Goal: Information Seeking & Learning: Learn about a topic

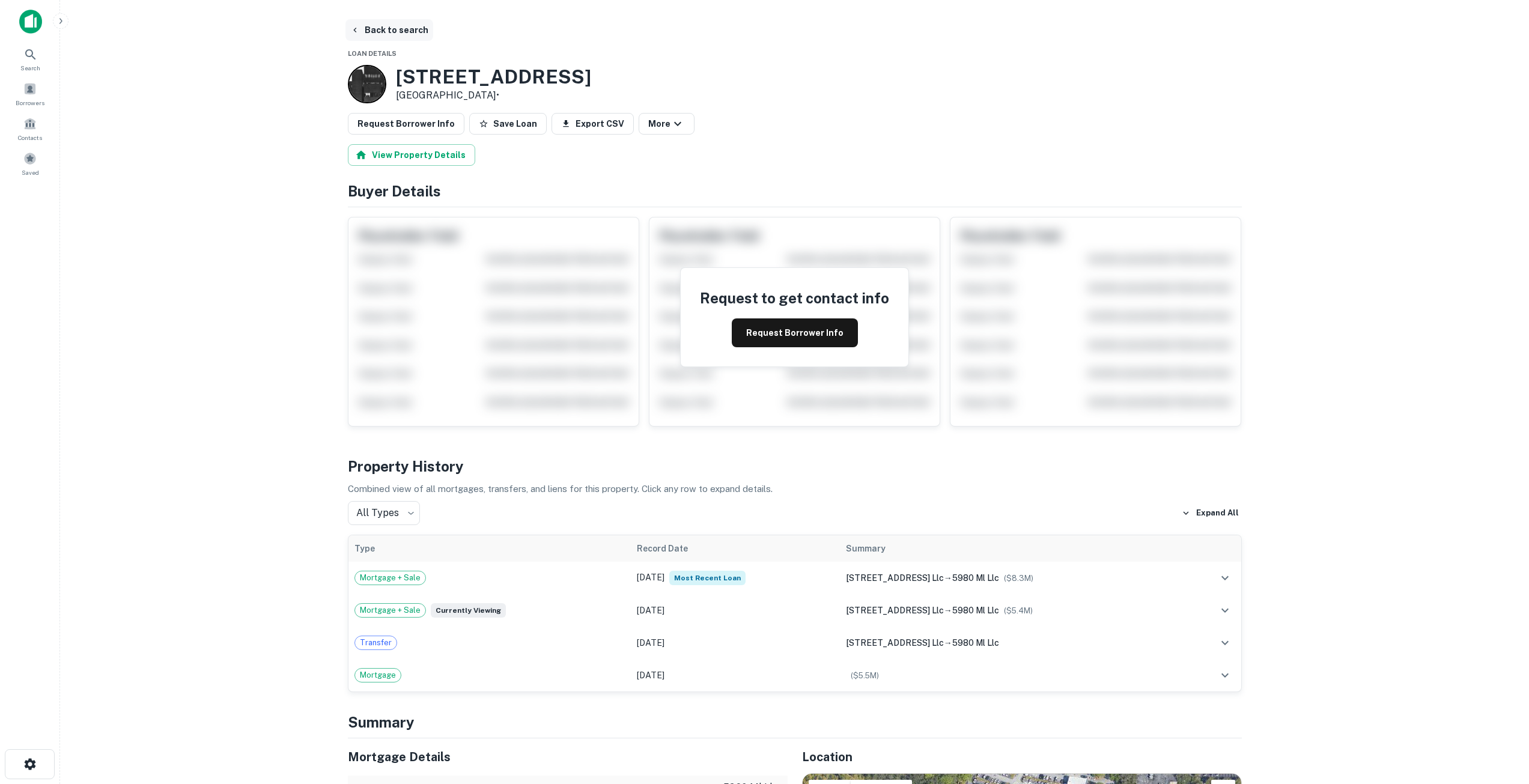
click at [397, 26] on button "Back to search" at bounding box center [389, 30] width 88 height 22
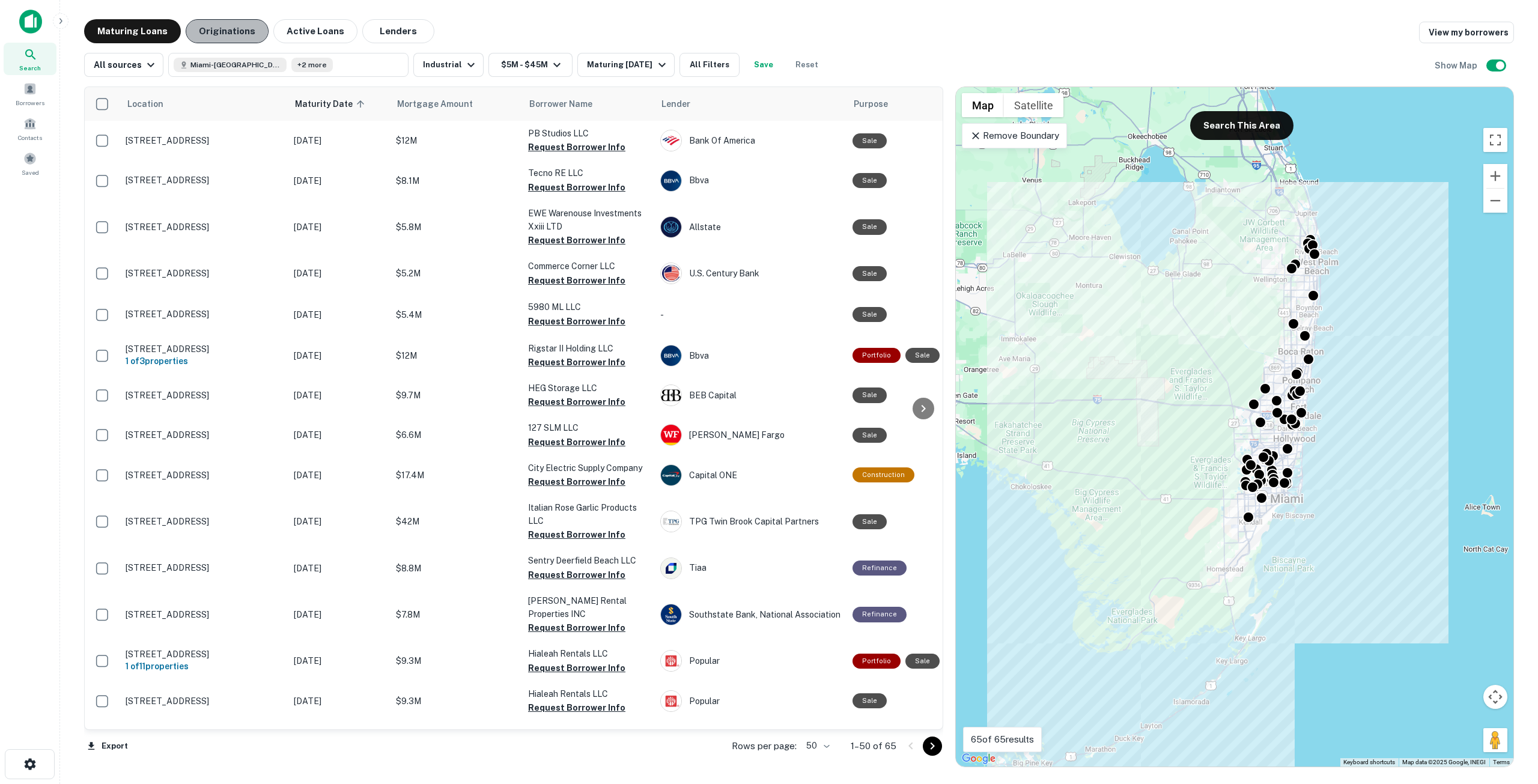
click at [220, 26] on button "Originations" at bounding box center [227, 32] width 83 height 24
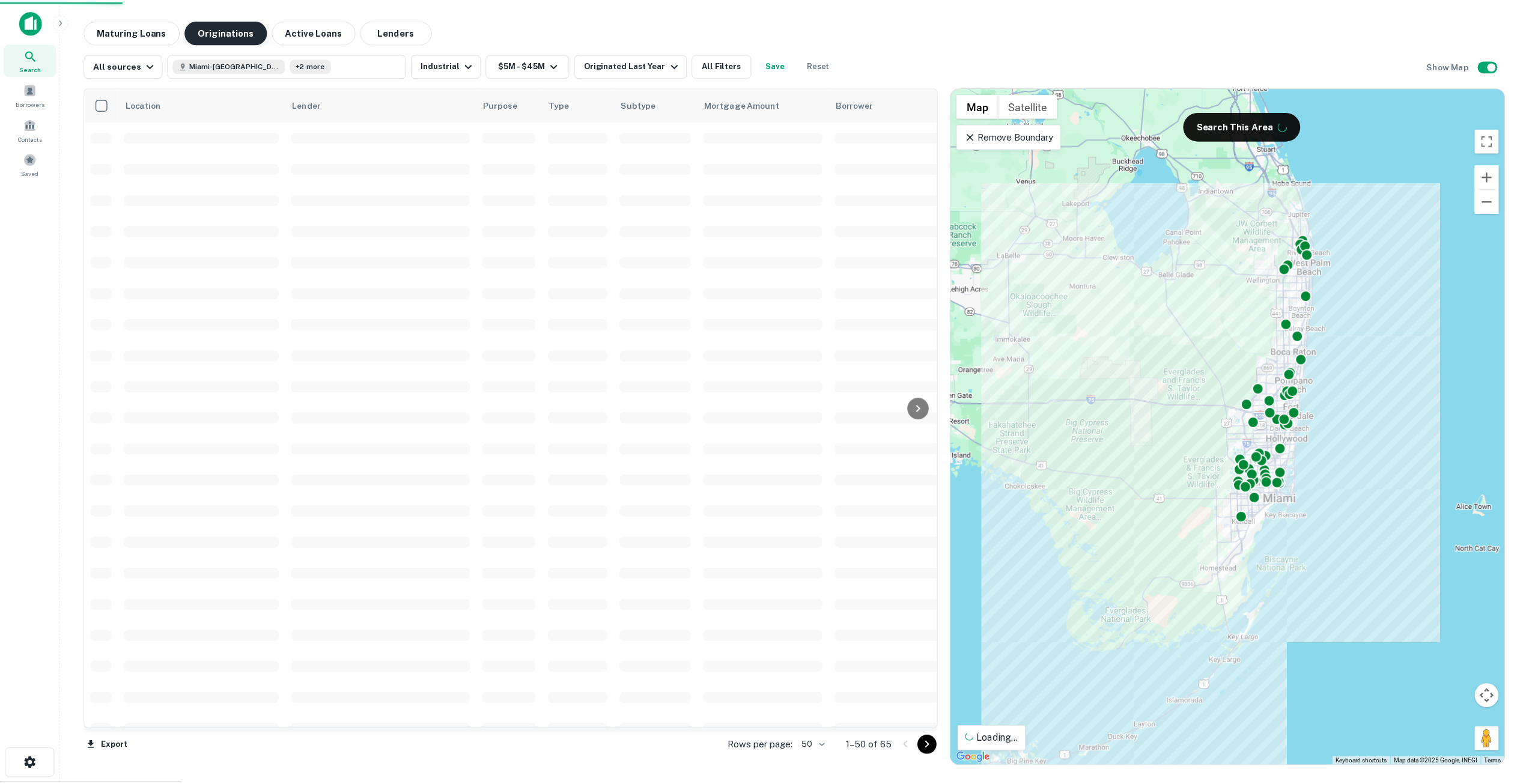
scroll to position [300, 0]
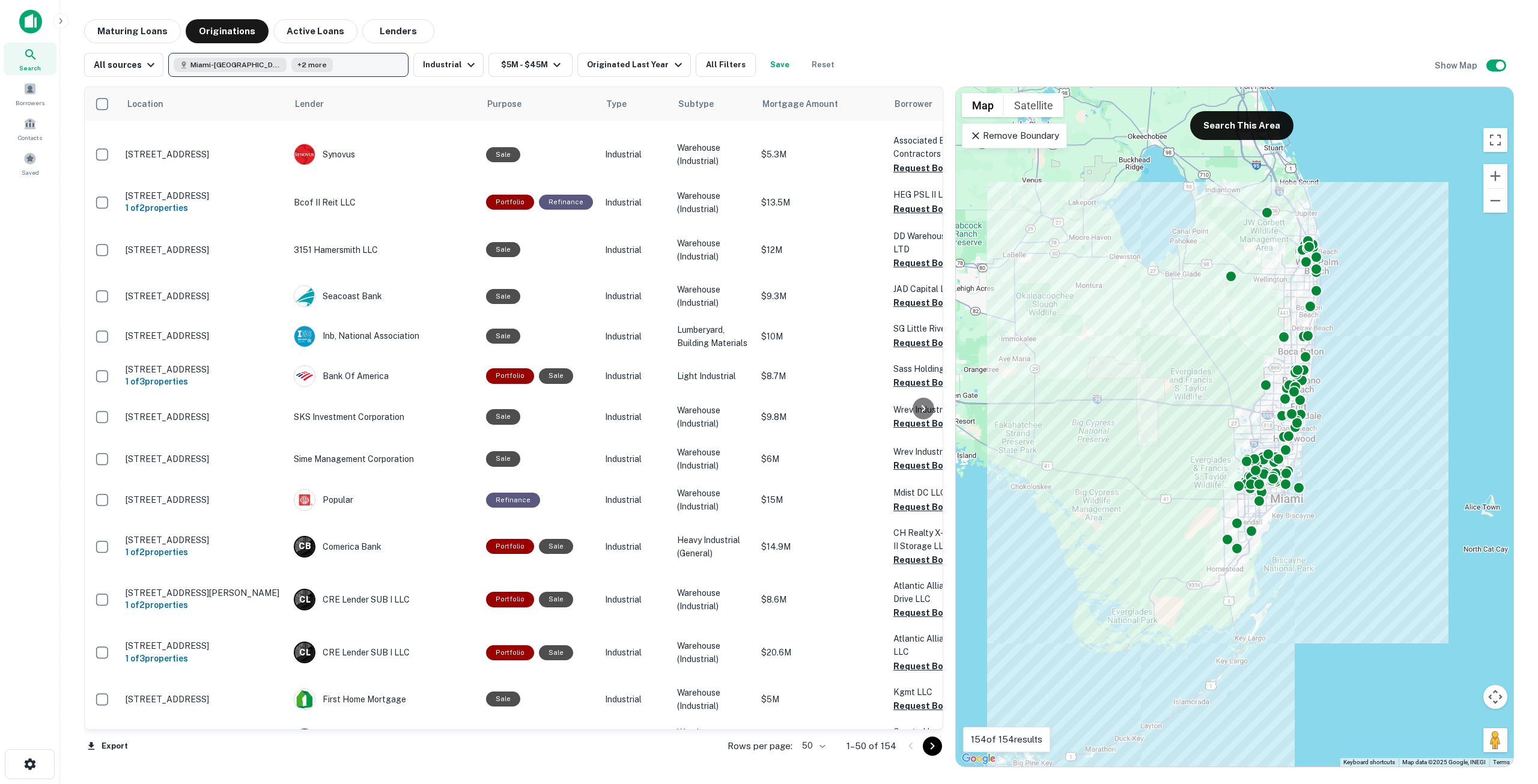
click at [362, 59] on button "Miami-[GEOGRAPHIC_DATA], [GEOGRAPHIC_DATA], [GEOGRAPHIC_DATA] +2 more" at bounding box center [288, 65] width 241 height 24
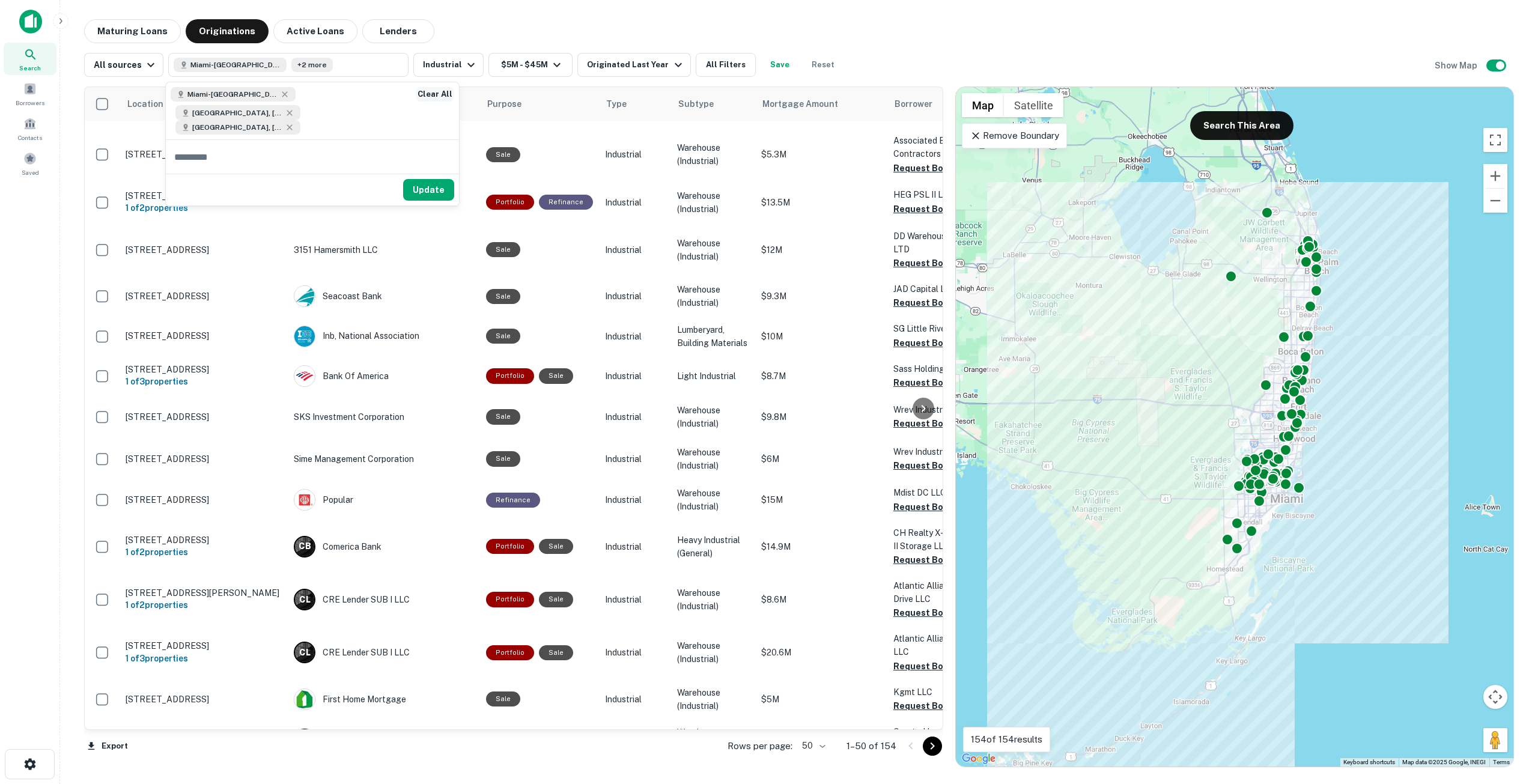
click at [437, 95] on button "Clear All" at bounding box center [435, 94] width 38 height 14
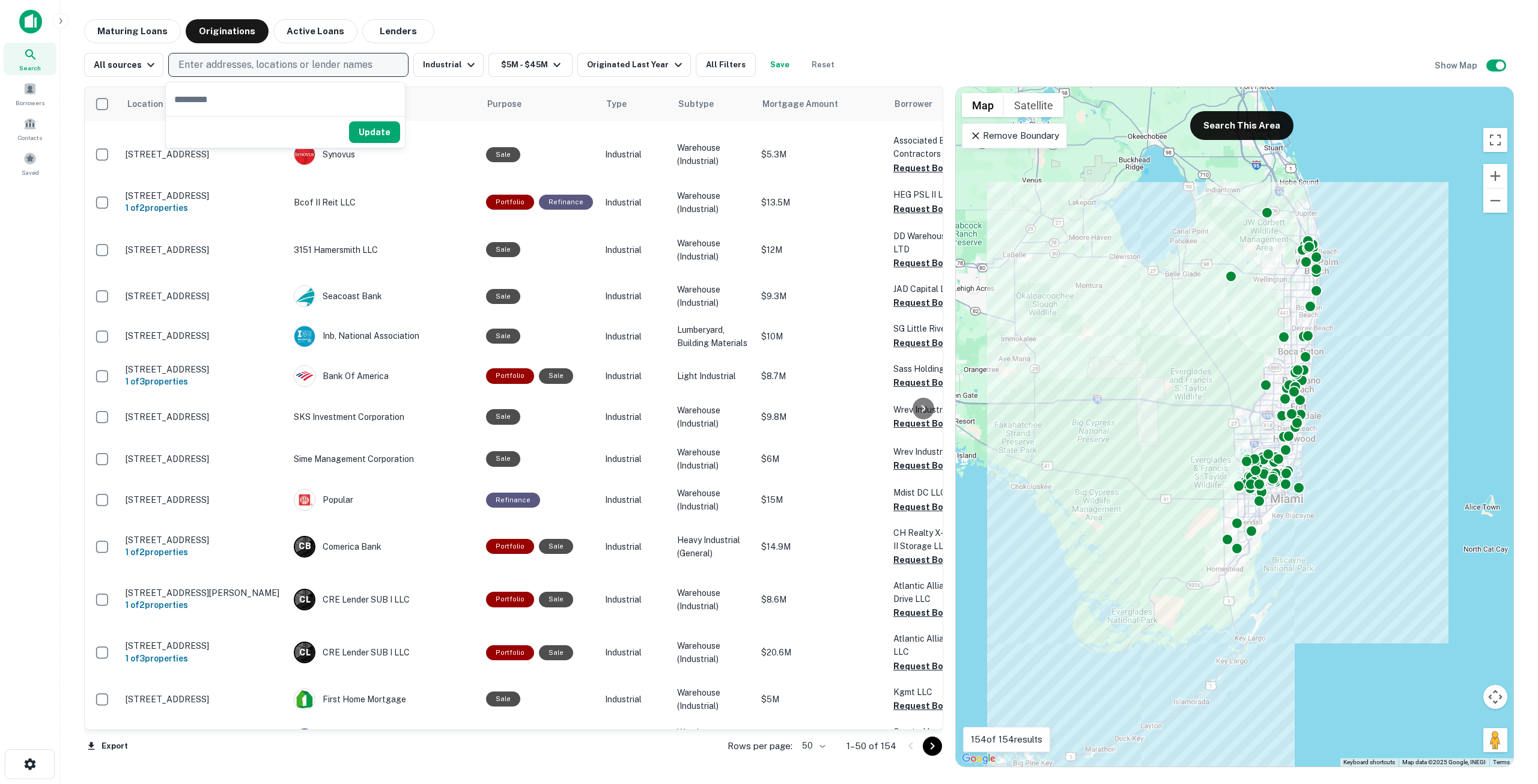
click at [247, 64] on p "Enter addresses, locations or lender names" at bounding box center [276, 65] width 194 height 14
click at [168, 53] on button "Enter addresses, locations or lender names" at bounding box center [288, 65] width 241 height 24
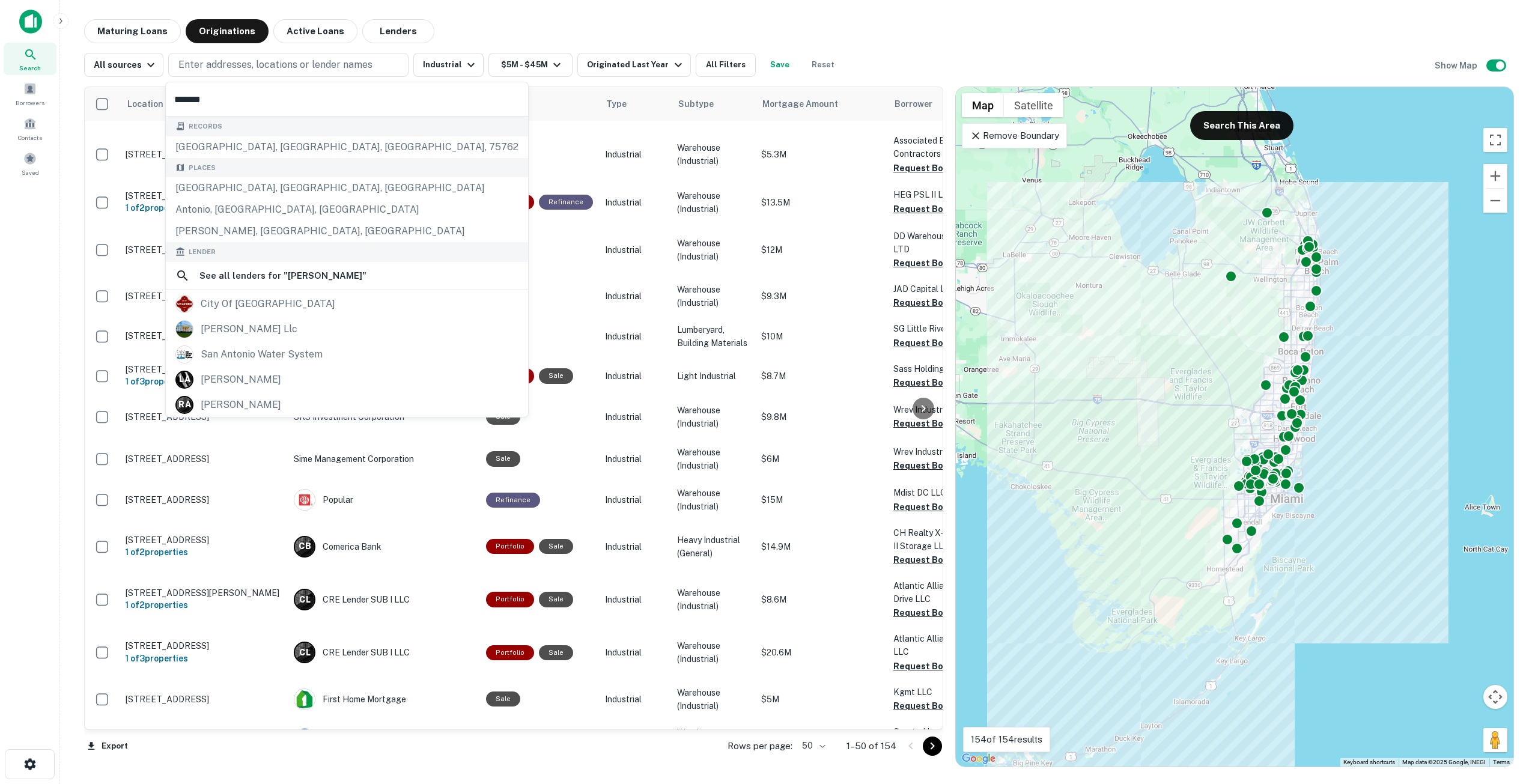
click at [170, 102] on input "*******" at bounding box center [347, 99] width 362 height 34
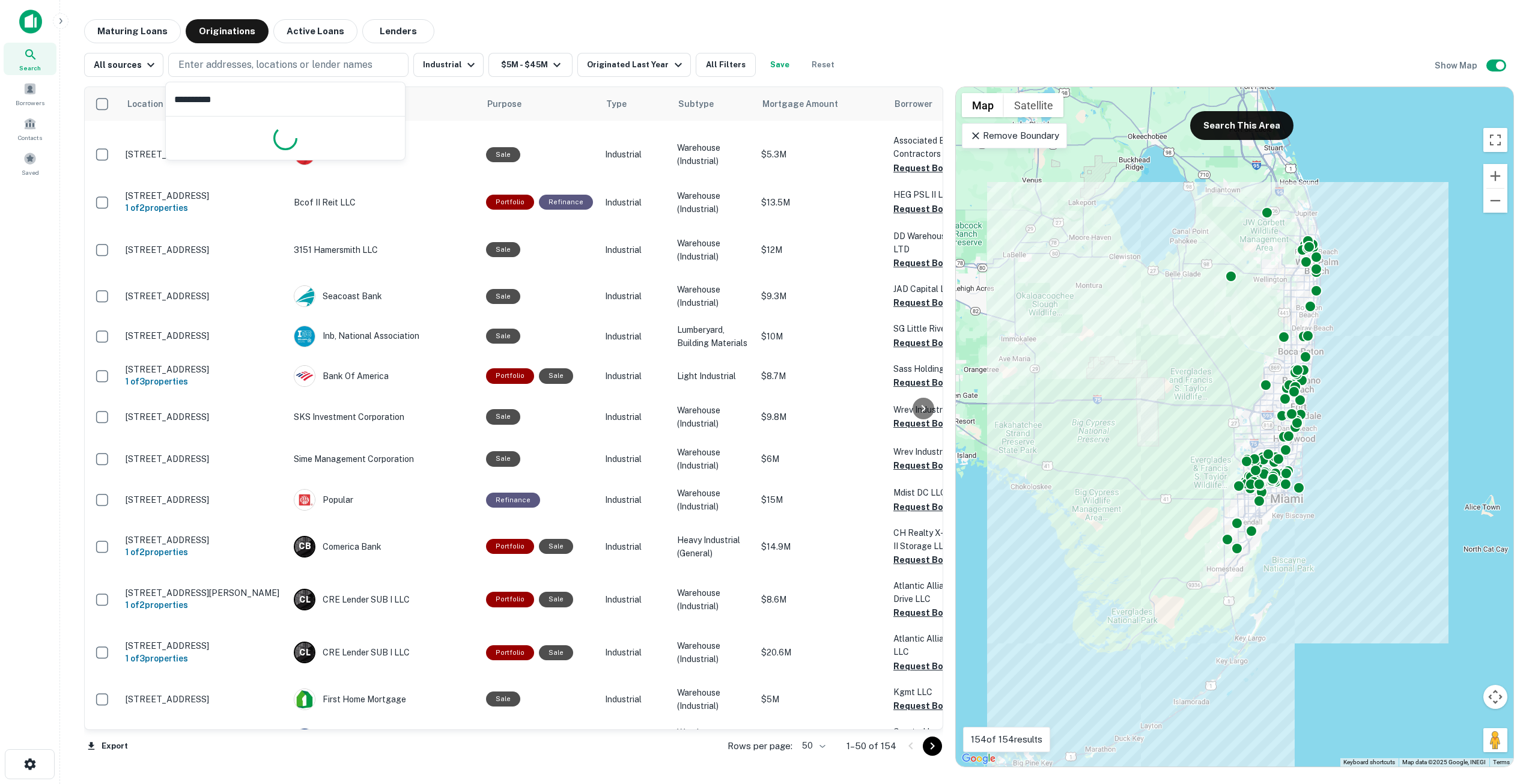
type input "**********"
drag, startPoint x: 375, startPoint y: 165, endPoint x: 330, endPoint y: 51, distance: 122.6
click at [375, 165] on button "Update" at bounding box center [375, 160] width 51 height 22
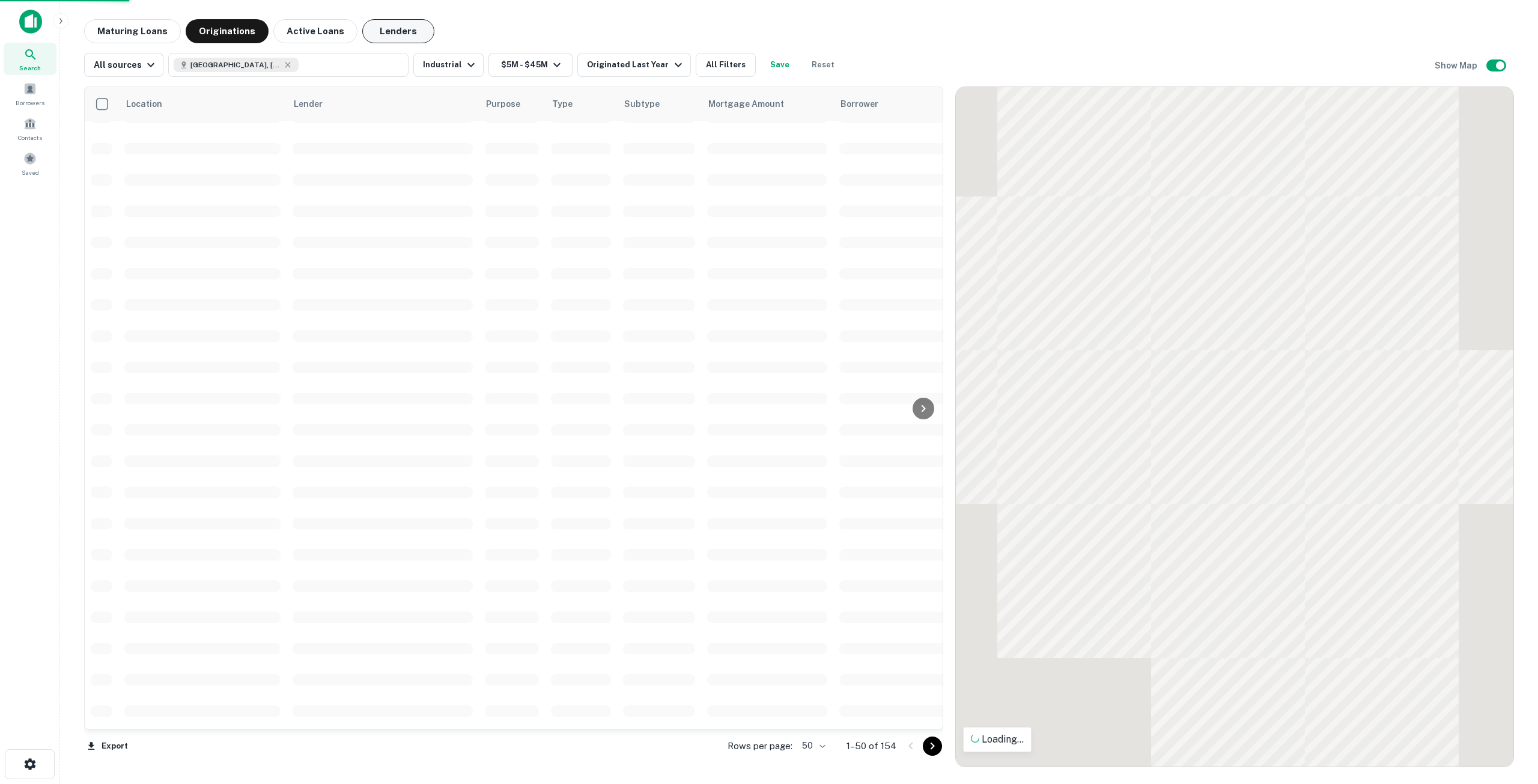
click at [378, 28] on button "Lenders" at bounding box center [398, 32] width 72 height 24
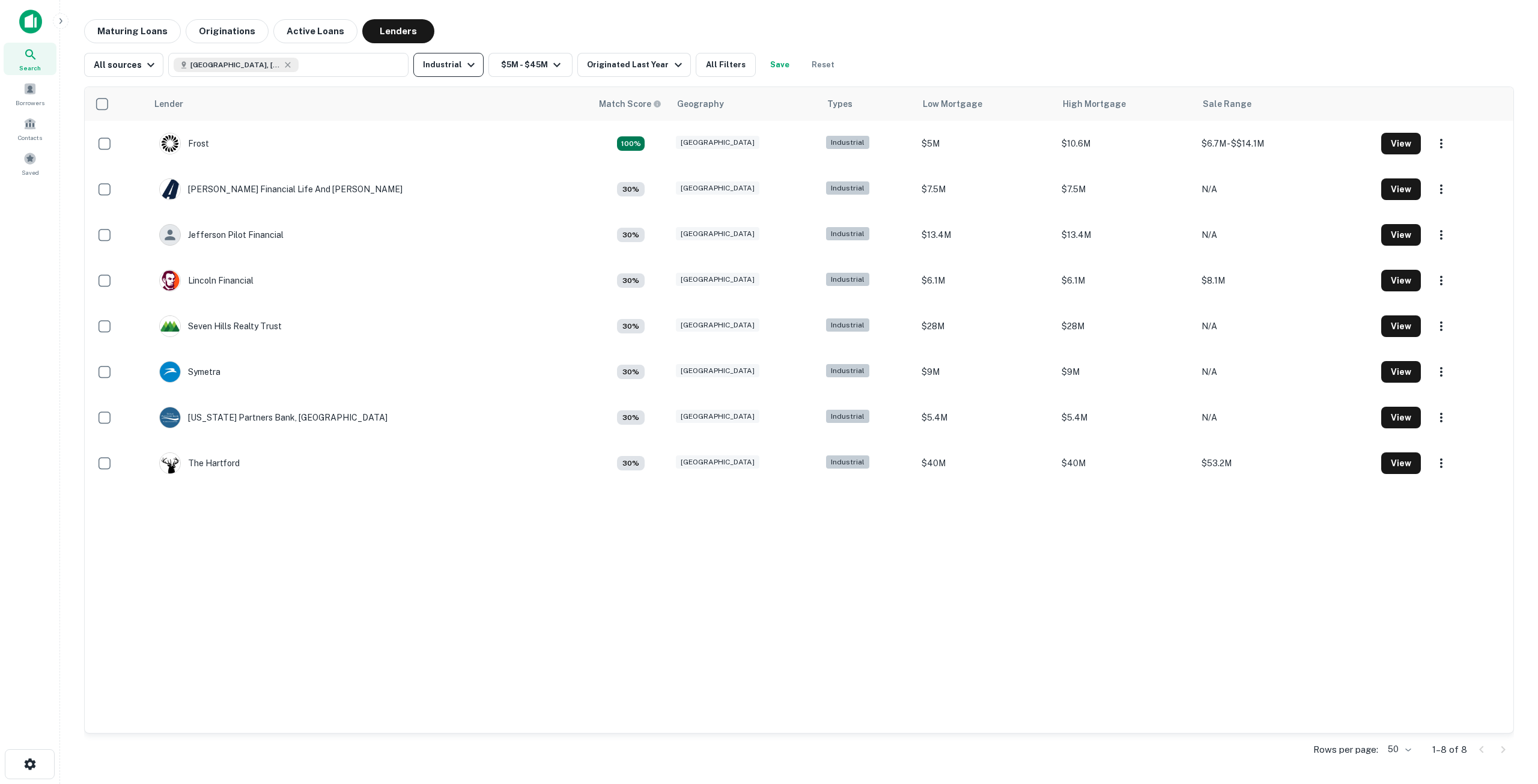
click at [467, 63] on icon "button" at bounding box center [471, 65] width 14 height 14
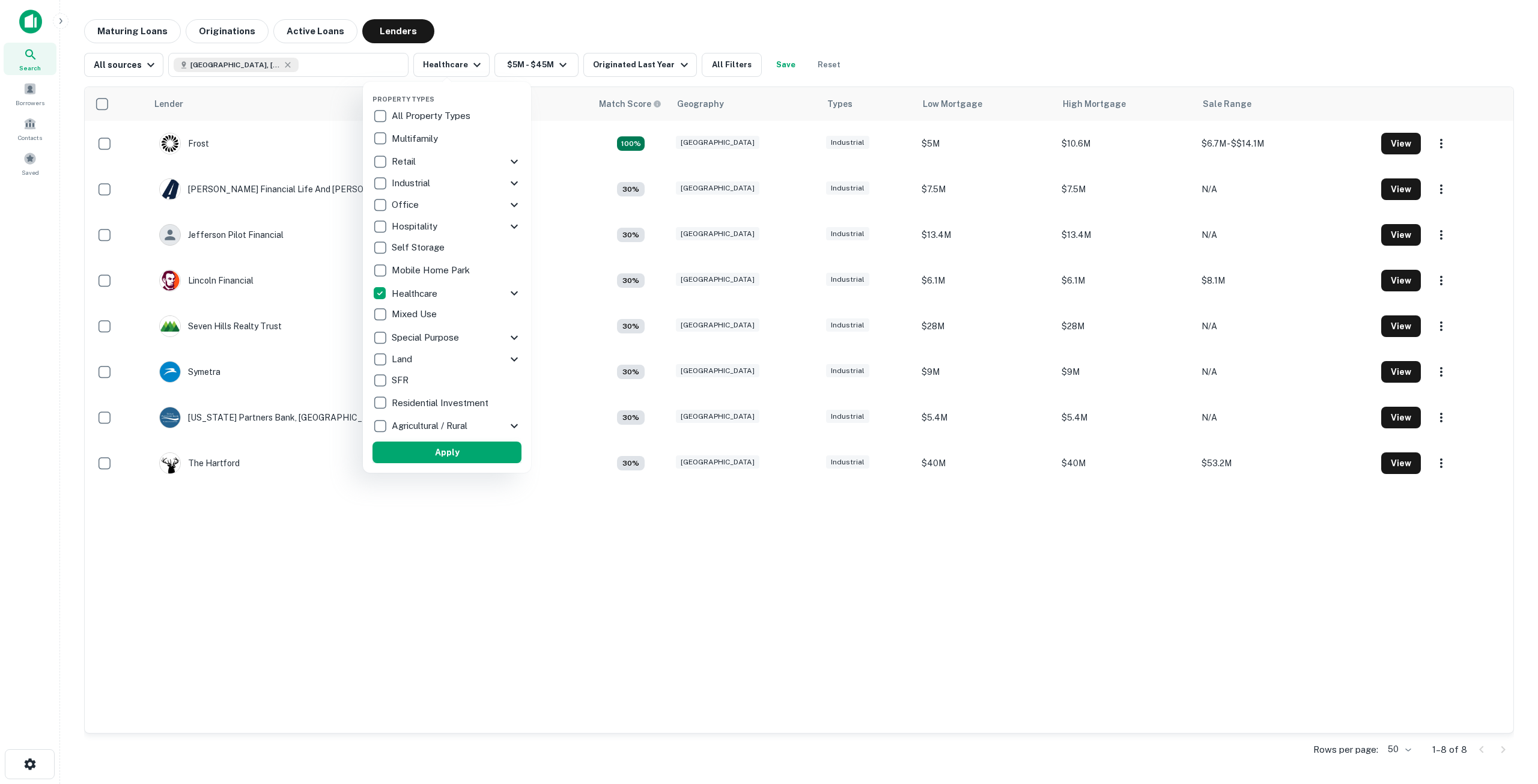
click at [433, 445] on button "Apply" at bounding box center [447, 453] width 149 height 22
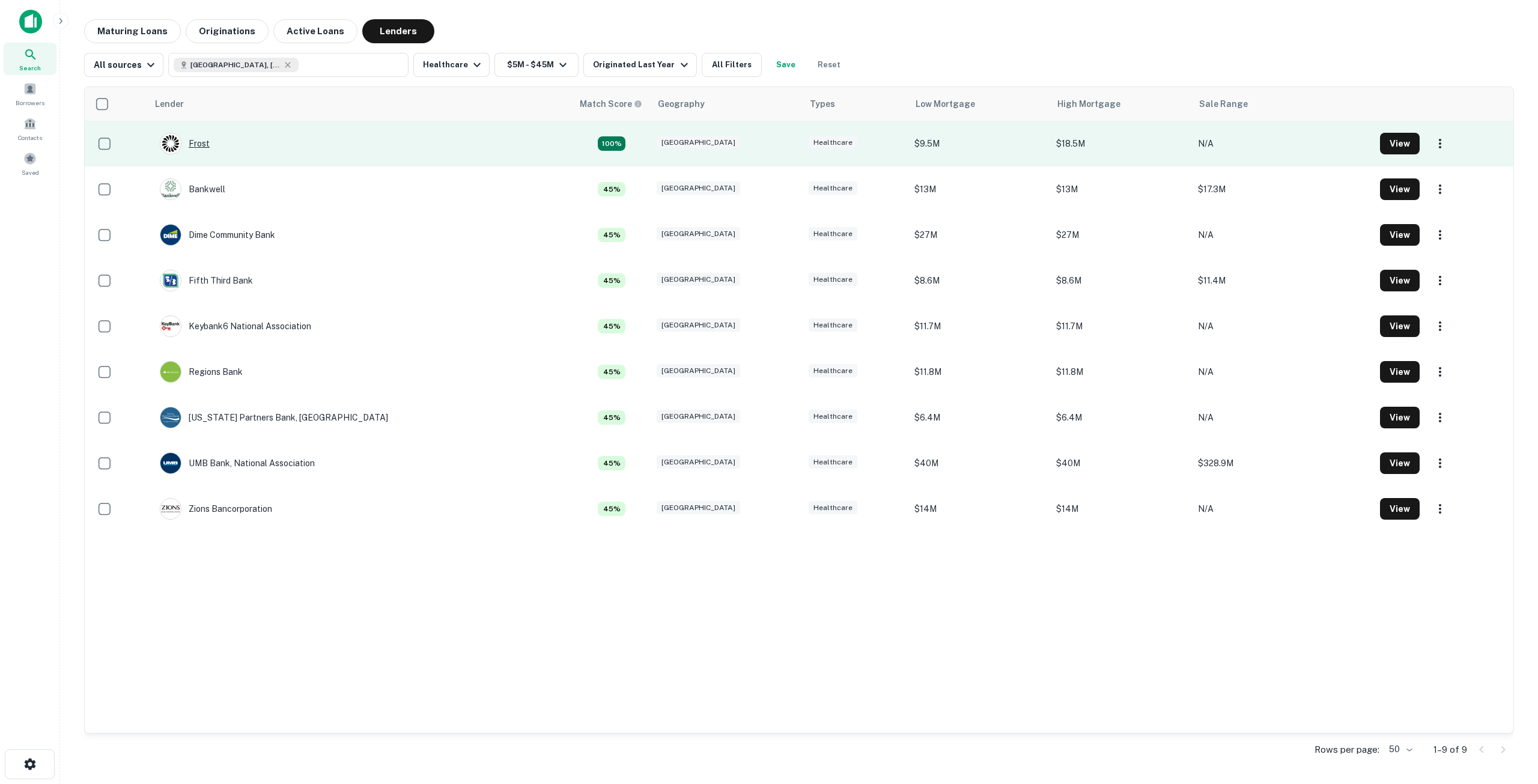
click at [200, 141] on div "Frost" at bounding box center [185, 143] width 50 height 22
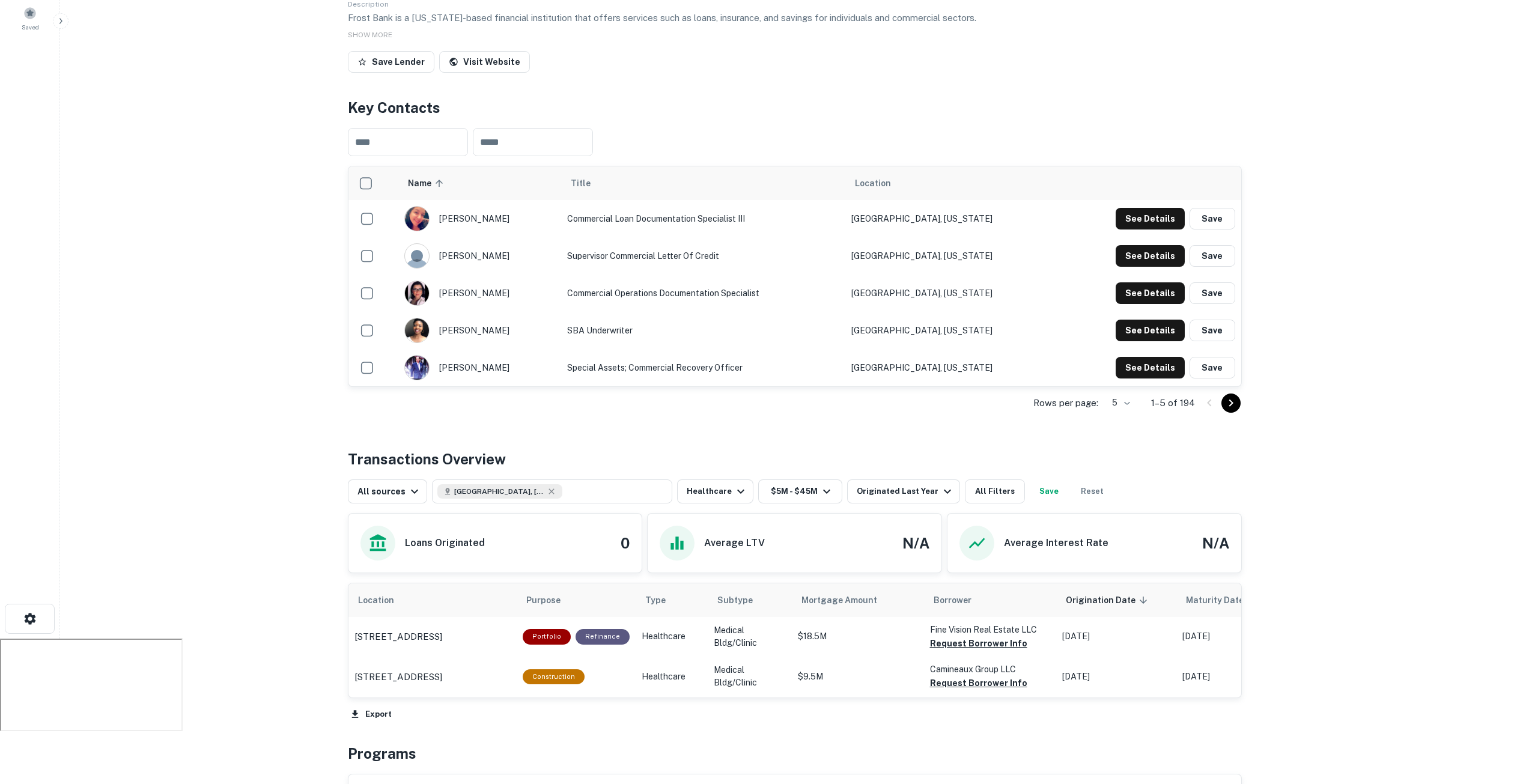
scroll to position [119, 0]
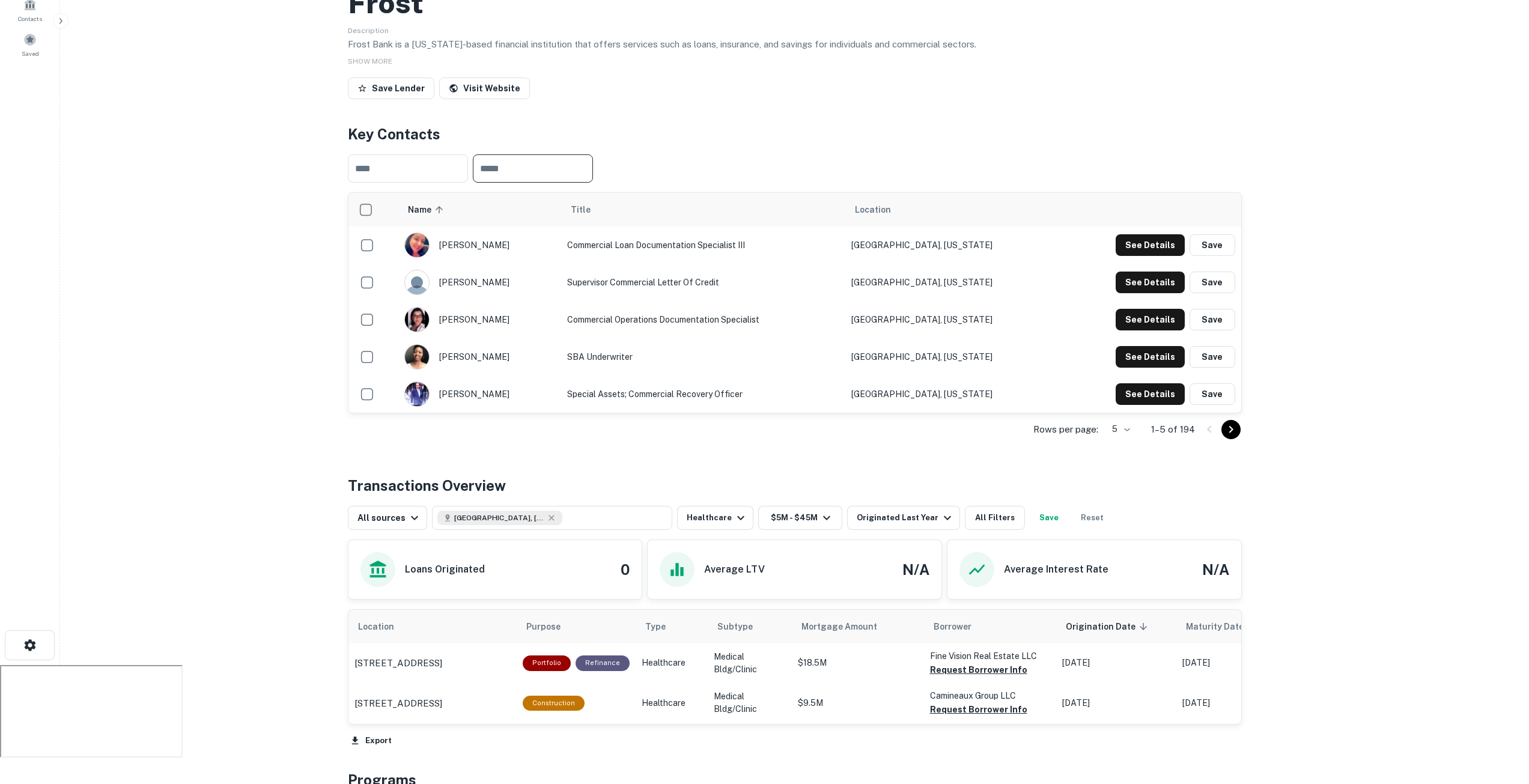
click at [512, 167] on input "text" at bounding box center [533, 168] width 120 height 28
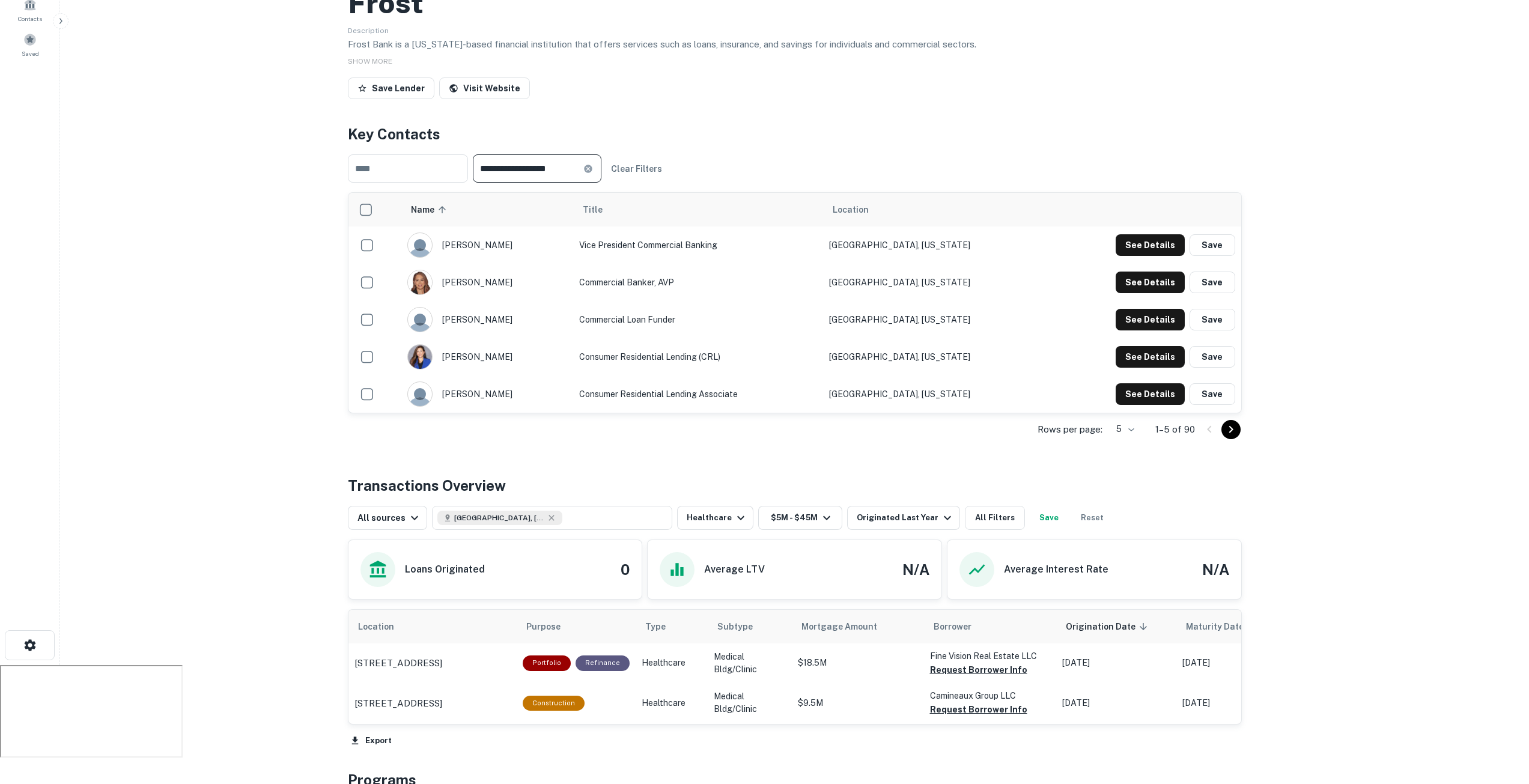
type input "**********"
click at [1228, 427] on icon "Go to next page" at bounding box center [1231, 429] width 14 height 14
click at [1236, 426] on icon "Go to next page" at bounding box center [1231, 429] width 14 height 14
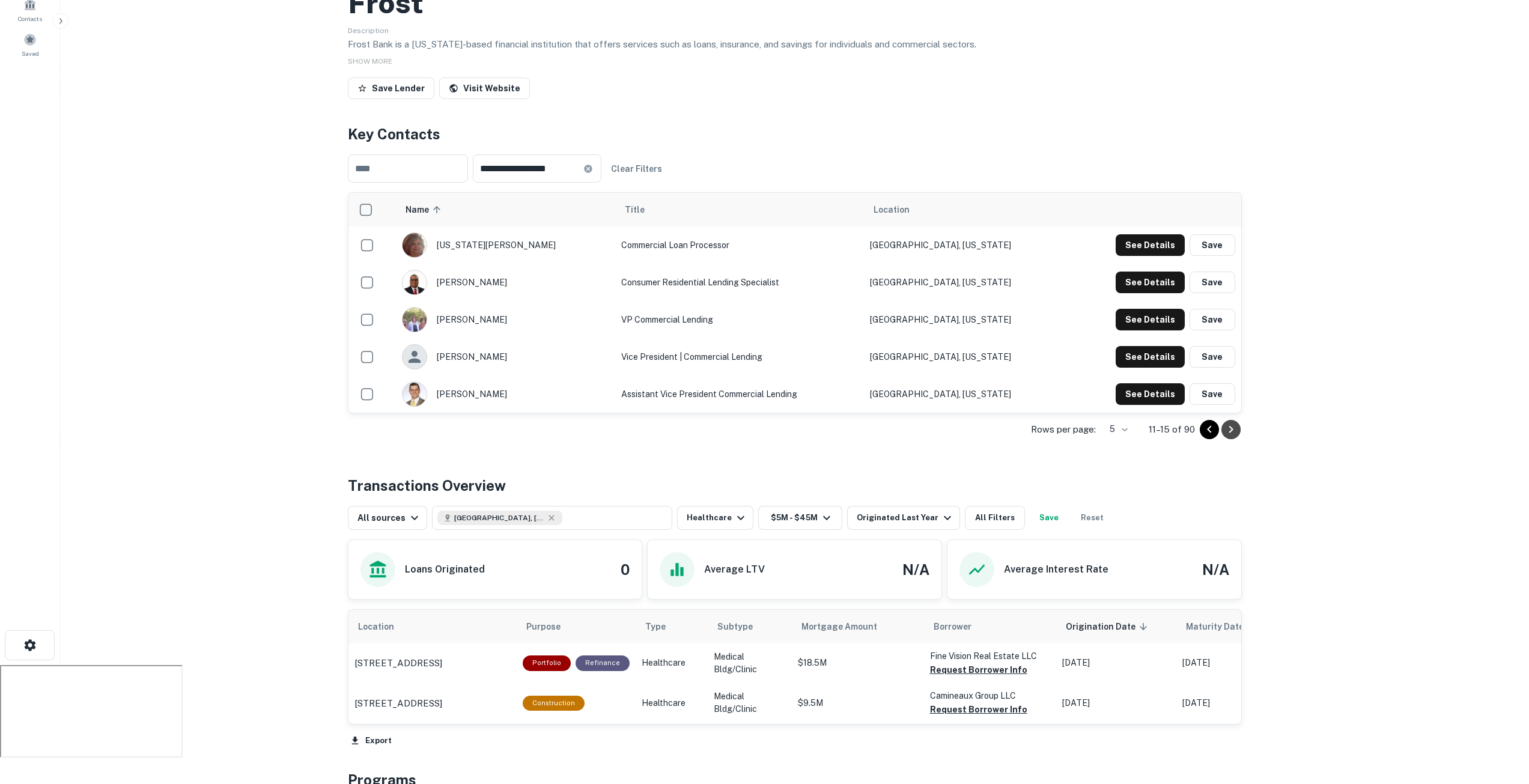
click at [1233, 431] on icon "Go to next page" at bounding box center [1231, 429] width 14 height 14
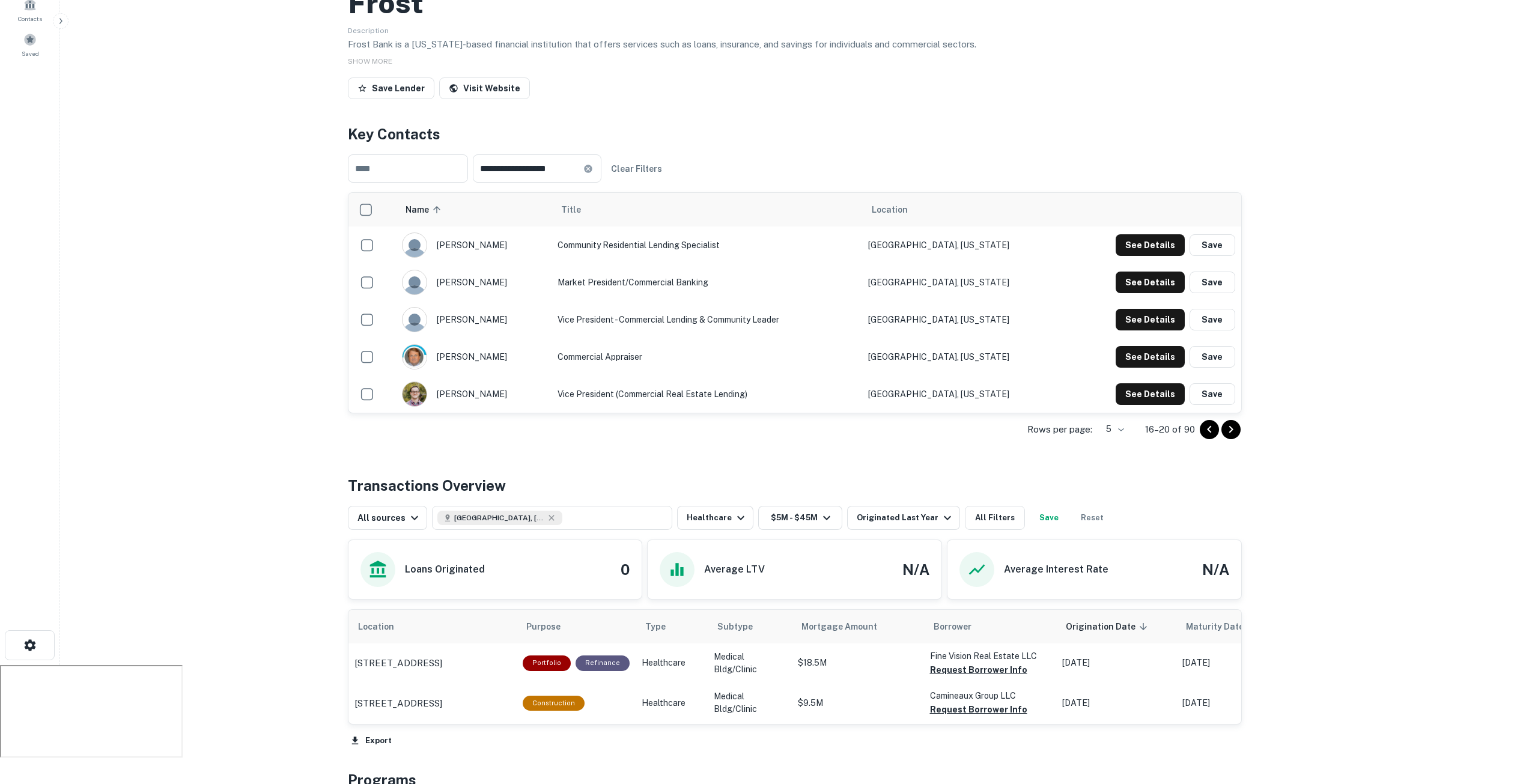
scroll to position [0, 0]
